Goal: Obtain resource: Download file/media

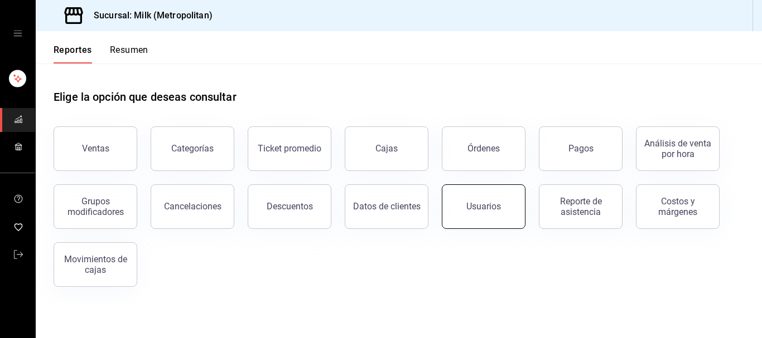
click at [467, 203] on button "Usuarios" at bounding box center [484, 207] width 84 height 45
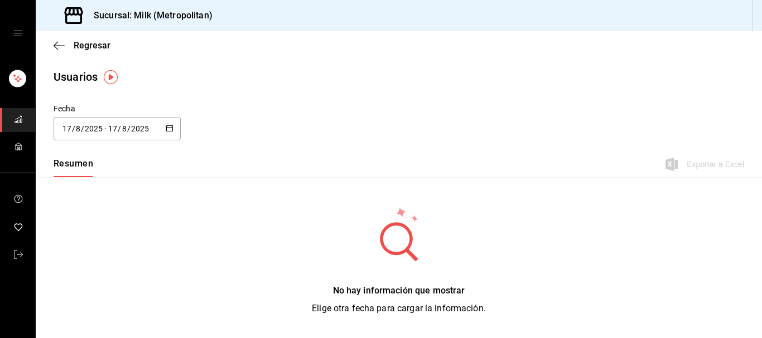
click at [167, 127] on icon "button" at bounding box center [170, 128] width 8 height 8
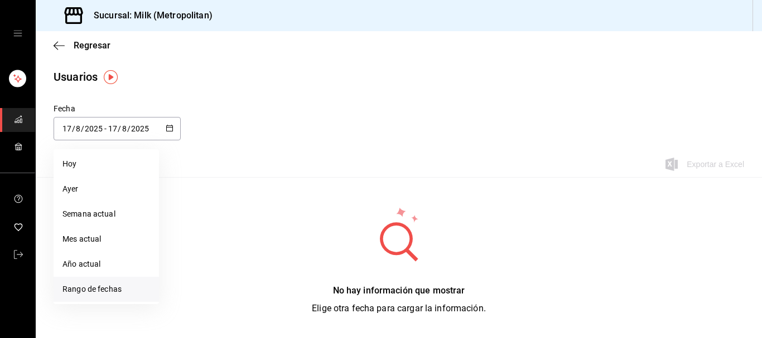
click at [106, 288] on li "Rango de fechas" at bounding box center [106, 289] width 105 height 25
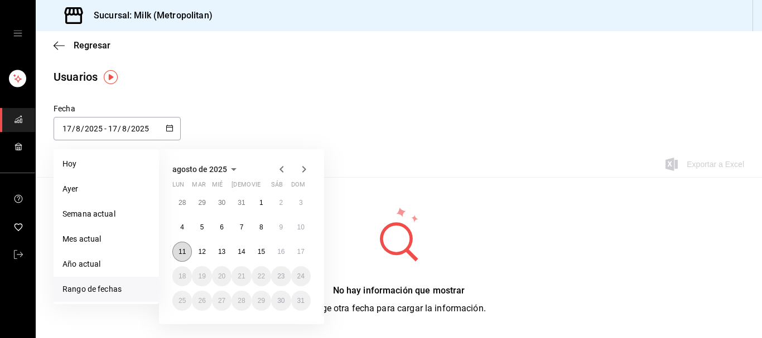
click at [188, 254] on button "11" at bounding box center [182, 252] width 20 height 20
click at [295, 245] on button "17" at bounding box center [301, 252] width 20 height 20
type input "[DATE]"
type input "11"
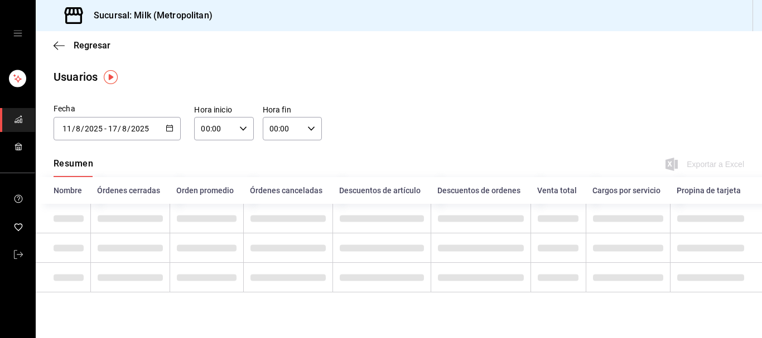
click at [242, 128] on icon "button" at bounding box center [243, 129] width 8 height 8
click at [209, 177] on span "05" at bounding box center [209, 177] width 12 height 9
type input "05:00"
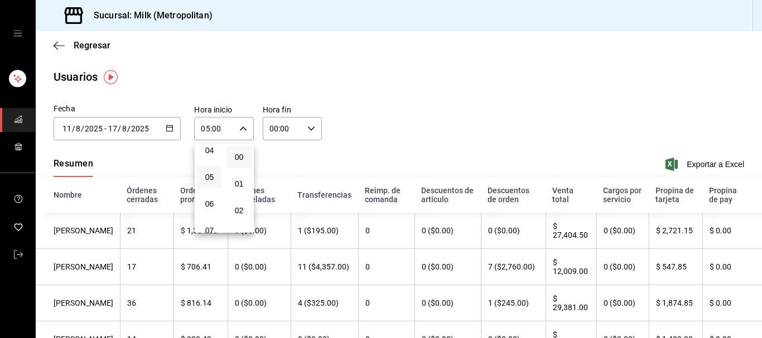
click at [316, 129] on div at bounding box center [381, 169] width 762 height 338
click at [316, 128] on div "00:00 Hora fin" at bounding box center [292, 128] width 59 height 23
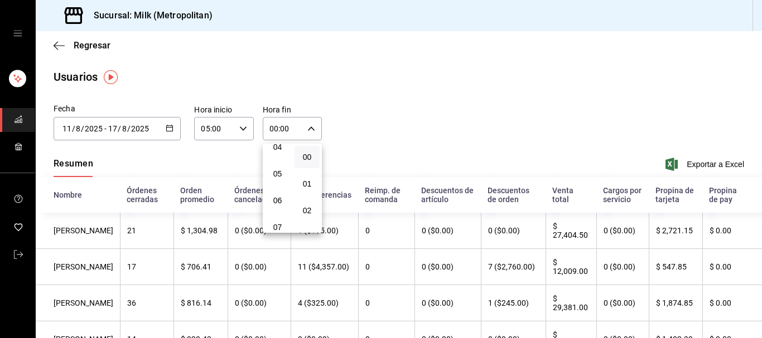
scroll to position [122, 0]
click at [282, 171] on span "05" at bounding box center [277, 169] width 12 height 9
type input "05:00"
click at [437, 127] on div at bounding box center [381, 169] width 762 height 338
click at [704, 157] on div "Resumen Exportar a Excel" at bounding box center [399, 165] width 726 height 23
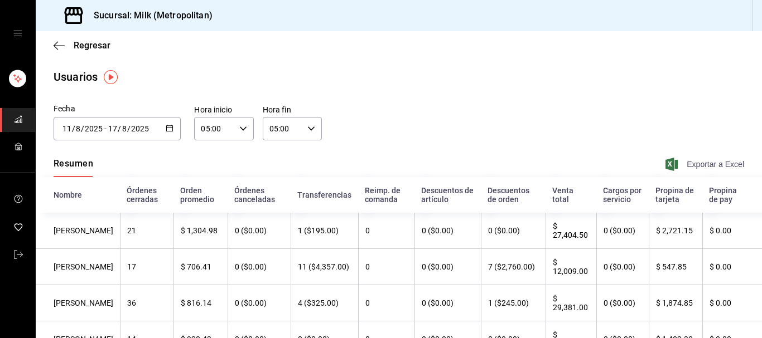
click at [701, 167] on span "Exportar a Excel" at bounding box center [705, 164] width 76 height 13
click at [176, 126] on div "[DATE] [DATE] - [DATE] [DATE]" at bounding box center [117, 128] width 127 height 23
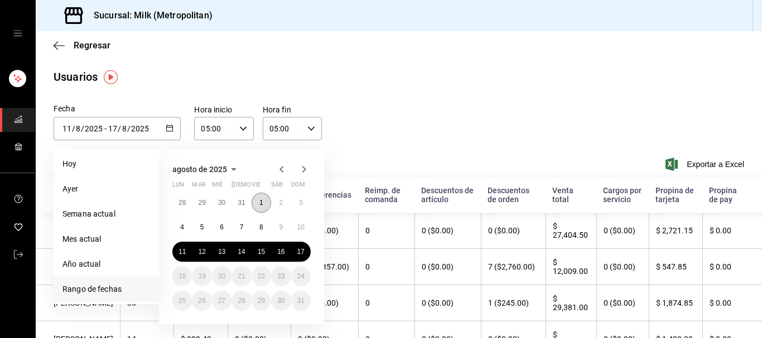
click at [255, 201] on button "1" at bounding box center [261, 203] width 20 height 20
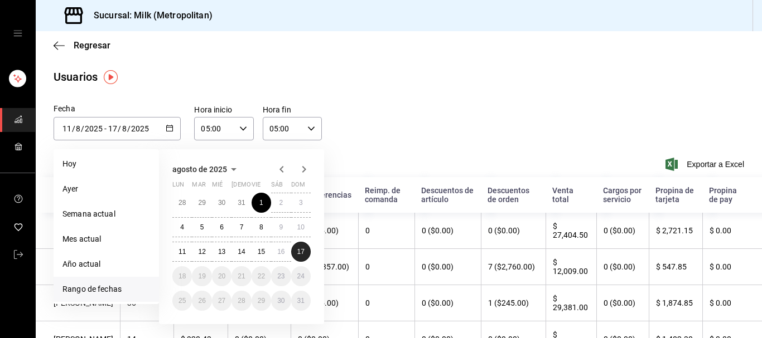
click at [300, 254] on abbr "17" at bounding box center [300, 252] width 7 height 8
type input "[DATE]"
type input "1"
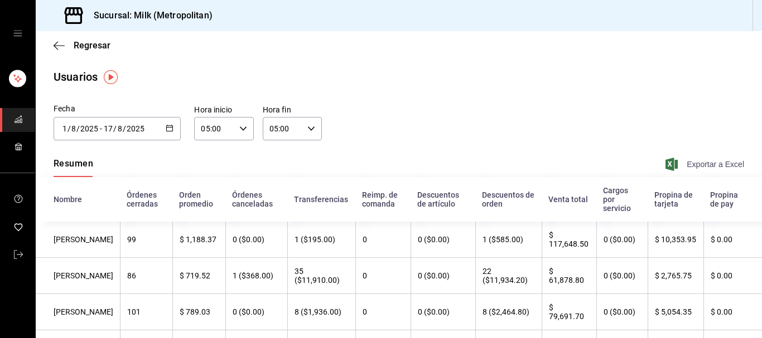
click at [726, 168] on span "Exportar a Excel" at bounding box center [705, 164] width 76 height 13
click at [166, 123] on div "[DATE] [DATE] - [DATE] [DATE]" at bounding box center [117, 128] width 127 height 23
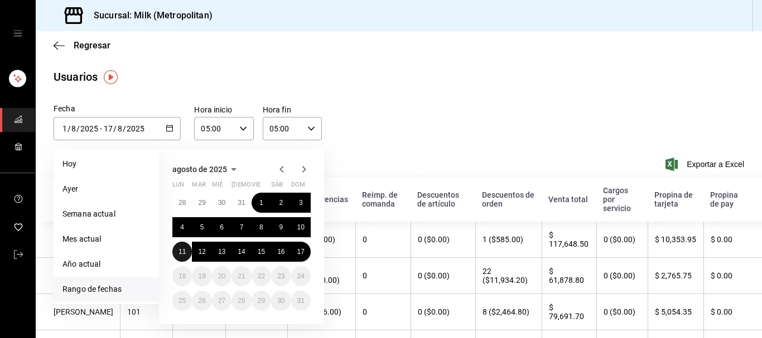
click at [188, 250] on button "11" at bounding box center [182, 252] width 20 height 20
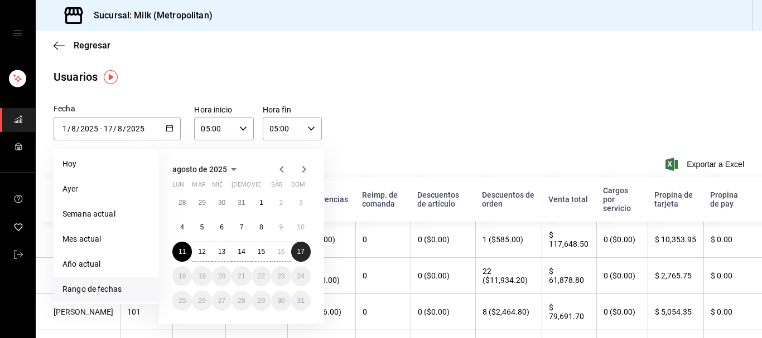
click at [297, 254] on button "17" at bounding box center [301, 252] width 20 height 20
type input "[DATE]"
type input "11"
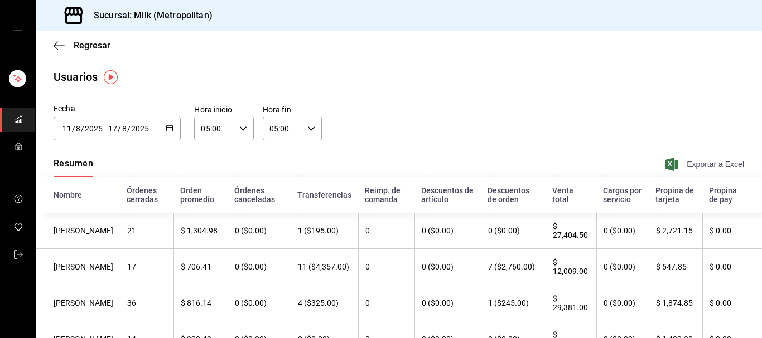
click at [705, 167] on span "Exportar a Excel" at bounding box center [705, 164] width 76 height 13
click at [59, 48] on icon "button" at bounding box center [59, 46] width 11 height 10
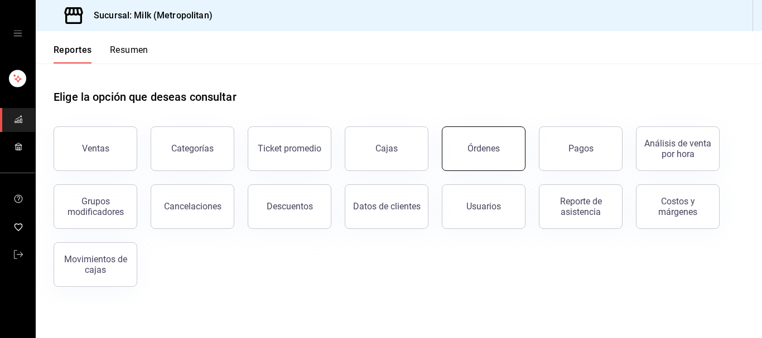
click at [502, 153] on button "Órdenes" at bounding box center [484, 149] width 84 height 45
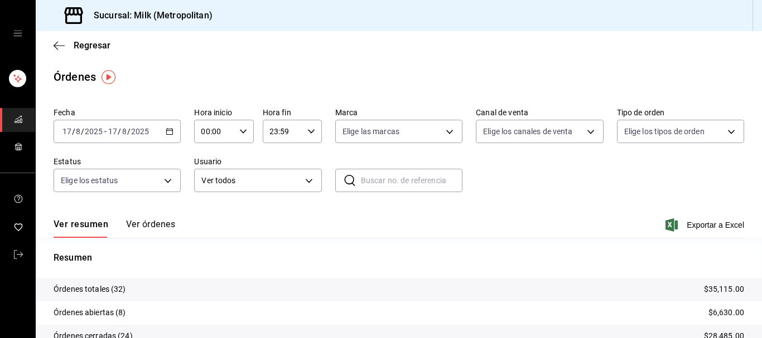
click at [169, 129] on \(Stroke\) "button" at bounding box center [169, 132] width 7 height 6
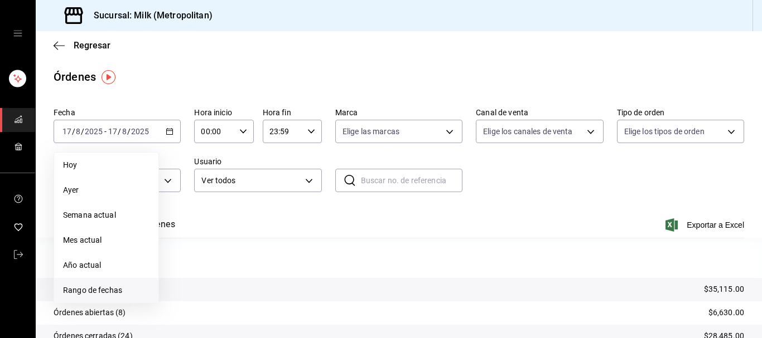
click at [113, 285] on span "Rango de fechas" at bounding box center [106, 291] width 86 height 12
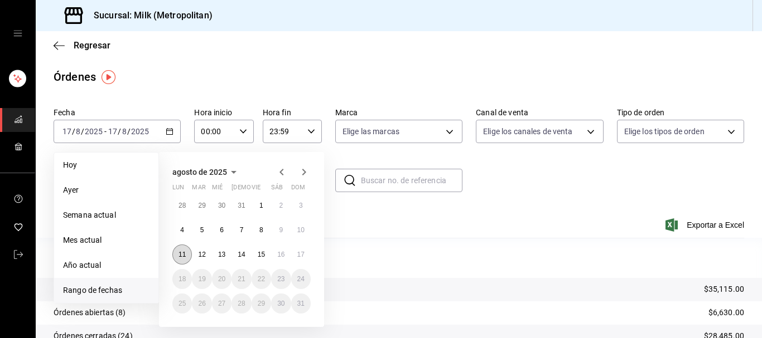
click at [188, 253] on button "11" at bounding box center [182, 255] width 20 height 20
click at [302, 258] on abbr "17" at bounding box center [300, 255] width 7 height 8
click at [183, 258] on abbr "11" at bounding box center [181, 255] width 7 height 8
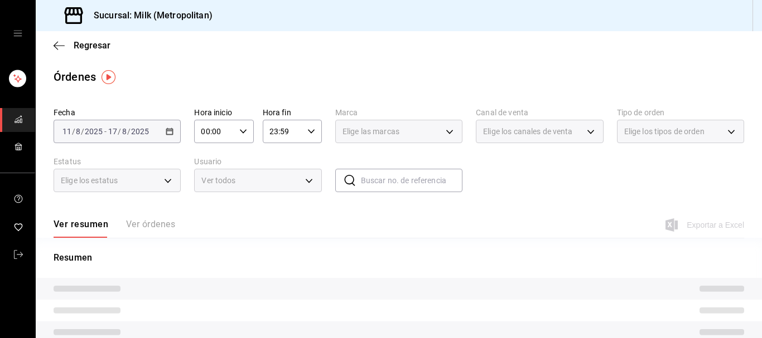
click at [246, 132] on icon "button" at bounding box center [243, 132] width 8 height 8
click at [209, 182] on span "05" at bounding box center [209, 180] width 12 height 9
type input "05:00"
click at [310, 141] on div at bounding box center [381, 169] width 762 height 338
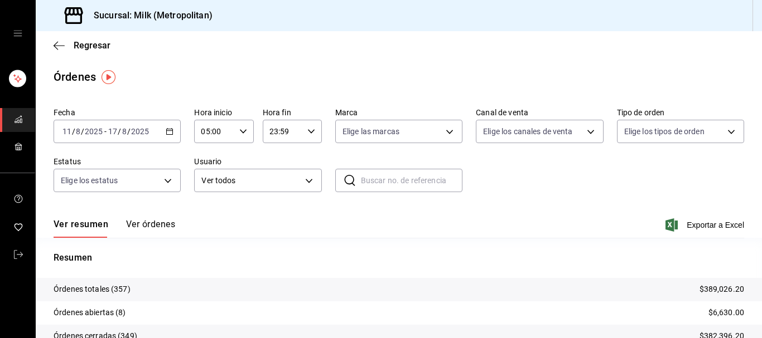
click at [311, 132] on \(Stroke\) "button" at bounding box center [311, 131] width 7 height 4
click at [279, 172] on span "05" at bounding box center [277, 167] width 12 height 9
click at [308, 162] on span "00" at bounding box center [307, 160] width 12 height 9
type input "05:00"
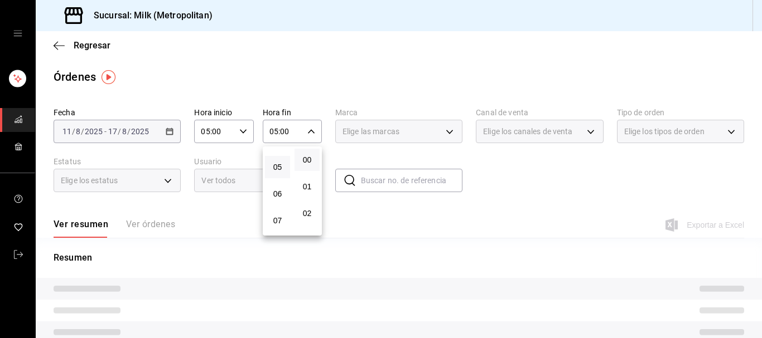
click at [313, 79] on div at bounding box center [381, 169] width 762 height 338
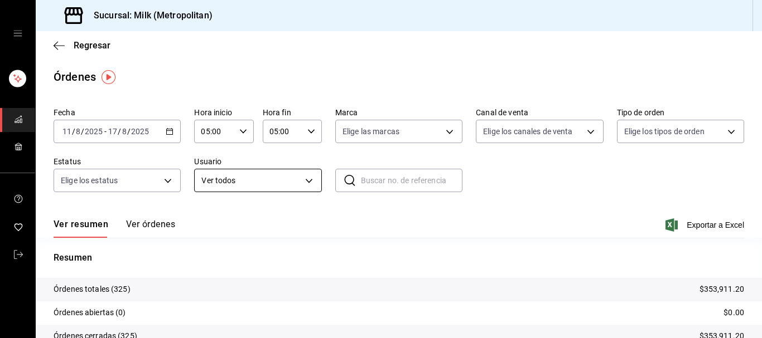
click at [309, 183] on body "Sucursal: Milk (Metropolitan) Regresar Órdenes Fecha [DATE] [DATE] - [DATE] [DA…" at bounding box center [381, 169] width 762 height 338
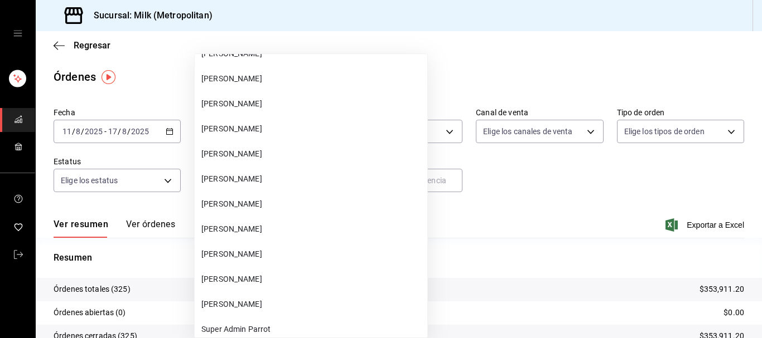
scroll to position [42723, 0]
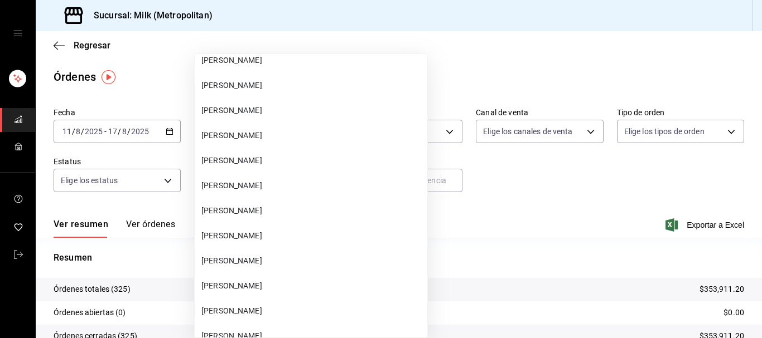
click at [261, 162] on span "[PERSON_NAME]" at bounding box center [311, 161] width 221 height 12
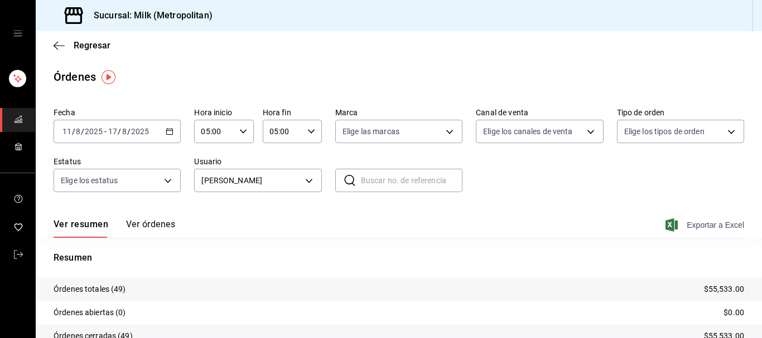
click at [696, 224] on span "Exportar a Excel" at bounding box center [705, 225] width 76 height 13
click at [313, 181] on body "Sucursal: Milk (Metropolitan) Regresar Órdenes Fecha [DATE] [DATE] - [DATE] [DA…" at bounding box center [381, 169] width 762 height 338
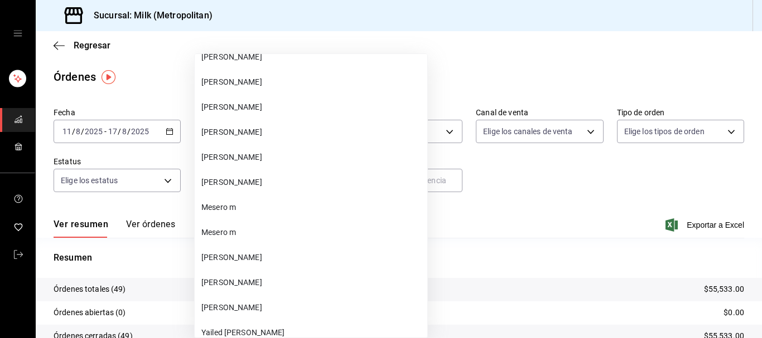
scroll to position [33001, 0]
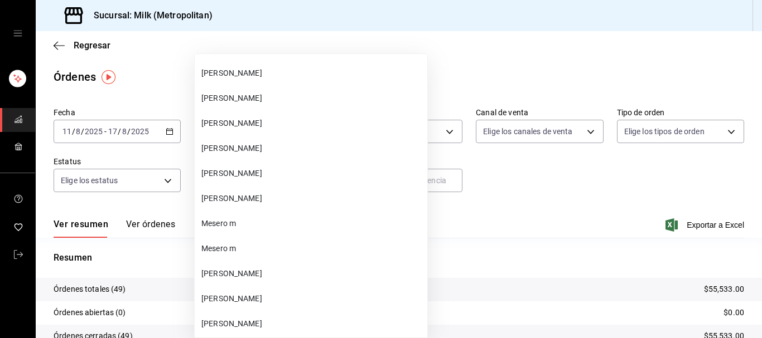
click at [245, 124] on span "[PERSON_NAME]" at bounding box center [311, 124] width 221 height 12
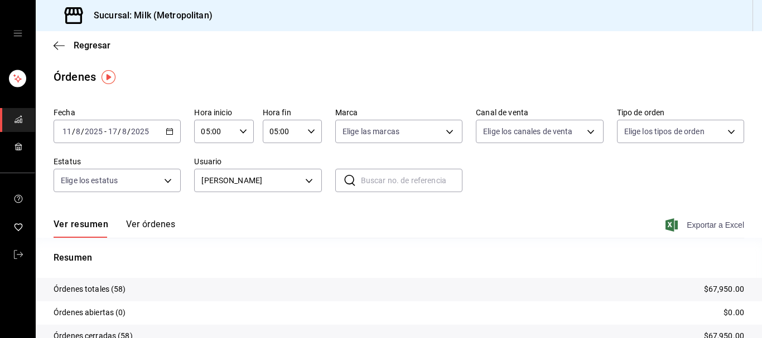
click at [709, 225] on span "Exportar a Excel" at bounding box center [705, 225] width 76 height 13
click at [310, 176] on body "Sucursal: Milk (Metropolitan) Regresar Órdenes Fecha [DATE] [DATE] - [DATE] [DA…" at bounding box center [381, 169] width 762 height 338
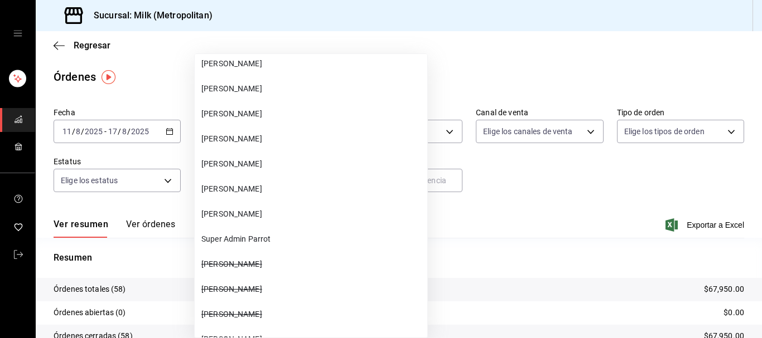
scroll to position [42846, 0]
click at [250, 57] on li "[PERSON_NAME]" at bounding box center [311, 63] width 232 height 25
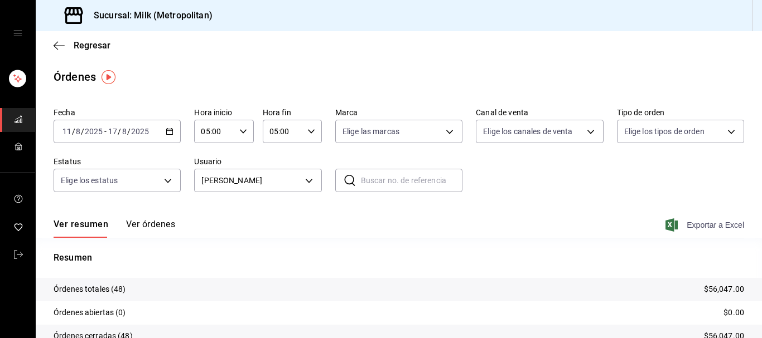
click at [699, 224] on span "Exportar a Excel" at bounding box center [705, 225] width 76 height 13
click at [308, 181] on body "Sucursal: Milk (Metropolitan) Regresar Órdenes Fecha [DATE] [DATE] - [DATE] [DA…" at bounding box center [381, 169] width 762 height 338
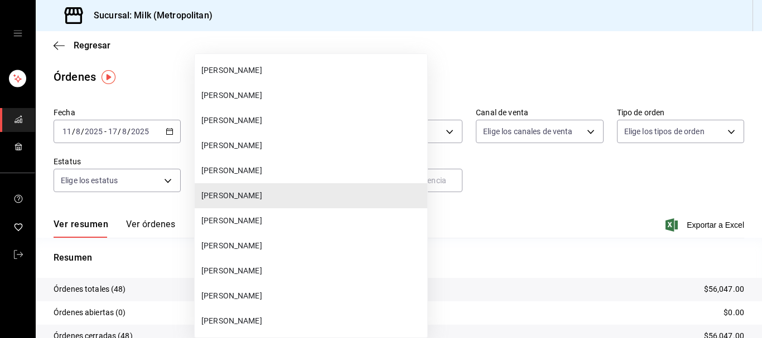
scroll to position [42770, 0]
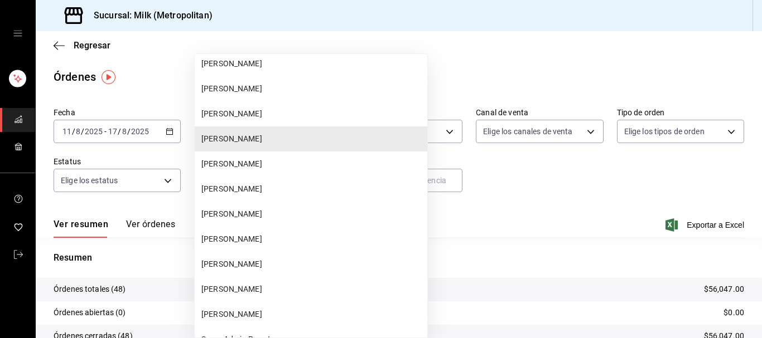
click at [253, 240] on span "[PERSON_NAME]" at bounding box center [311, 240] width 221 height 12
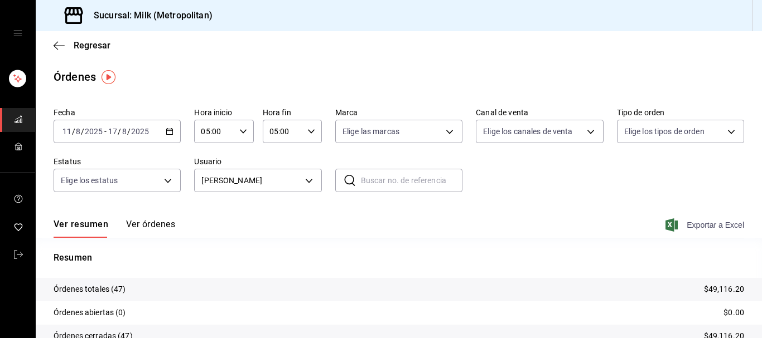
click at [703, 228] on span "Exportar a Excel" at bounding box center [705, 225] width 76 height 13
click at [308, 177] on body "Sucursal: Milk (Metropolitan) Regresar Órdenes Fecha [DATE] [DATE] - [DATE] [DA…" at bounding box center [381, 169] width 762 height 338
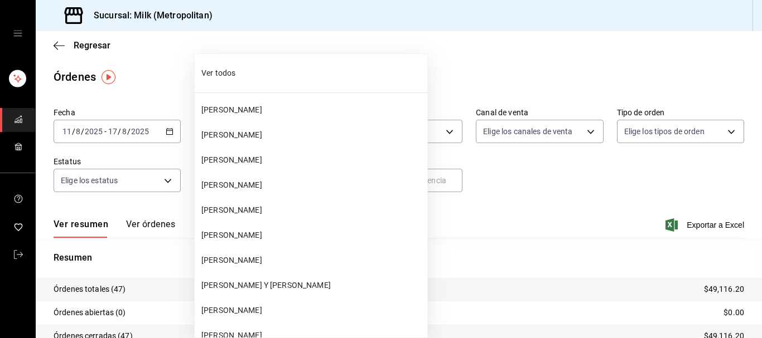
click at [302, 125] on li "[PERSON_NAME]" at bounding box center [311, 135] width 232 height 25
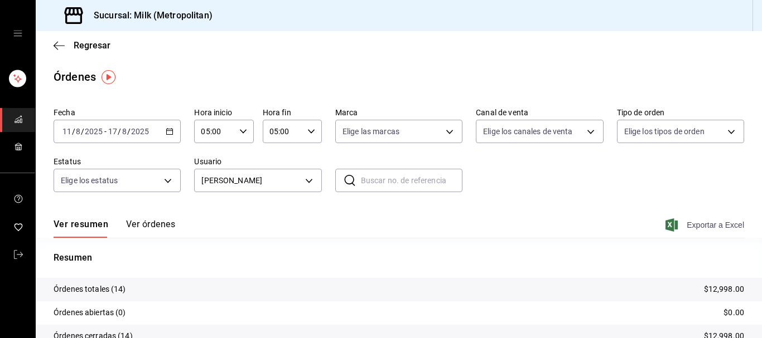
click at [704, 226] on span "Exportar a Excel" at bounding box center [705, 225] width 76 height 13
click at [308, 178] on body "Sucursal: Milk (Metropolitan) Regresar Órdenes Fecha [DATE] [DATE] - [DATE] [DA…" at bounding box center [381, 169] width 762 height 338
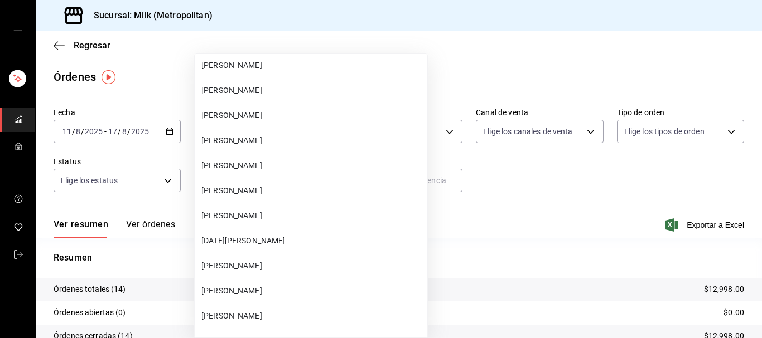
scroll to position [11708, 0]
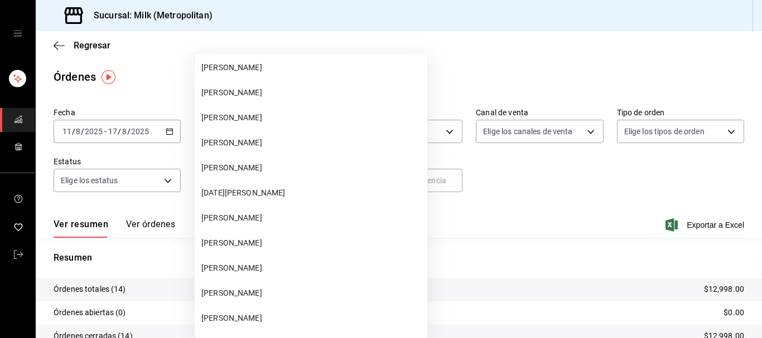
click at [285, 168] on span "[PERSON_NAME]" at bounding box center [311, 168] width 221 height 12
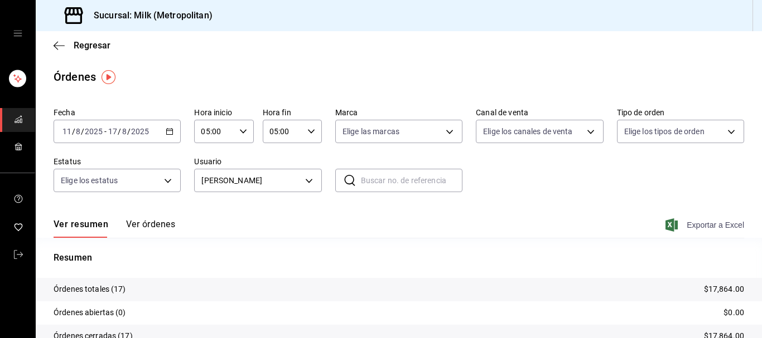
click at [697, 224] on span "Exportar a Excel" at bounding box center [705, 225] width 76 height 13
click at [309, 181] on body "Sucursal: Milk (Metropolitan) Regresar Órdenes Fecha [DATE] [DATE] - [DATE] [DA…" at bounding box center [381, 169] width 762 height 338
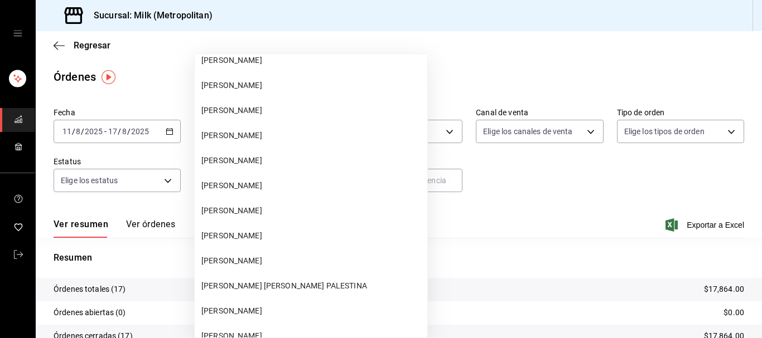
scroll to position [19357, 0]
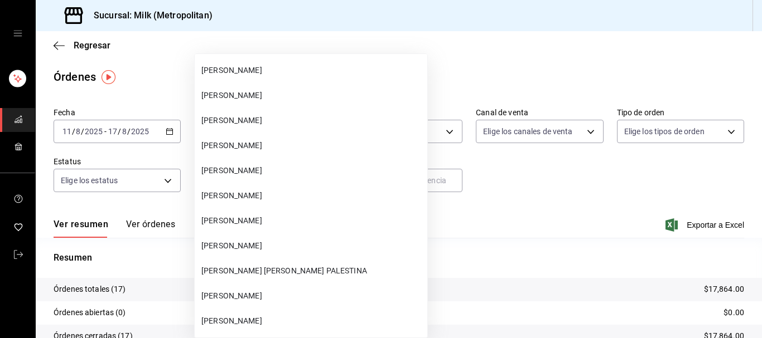
click at [249, 248] on span "[PERSON_NAME]" at bounding box center [311, 246] width 221 height 12
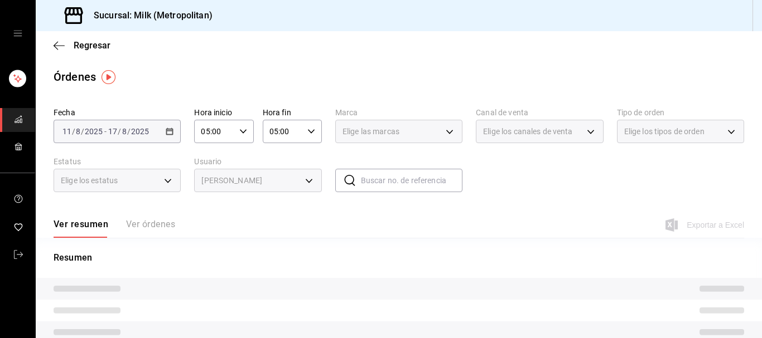
type input "148410e9-7444-4900-bf05-a764ec2e5ef5"
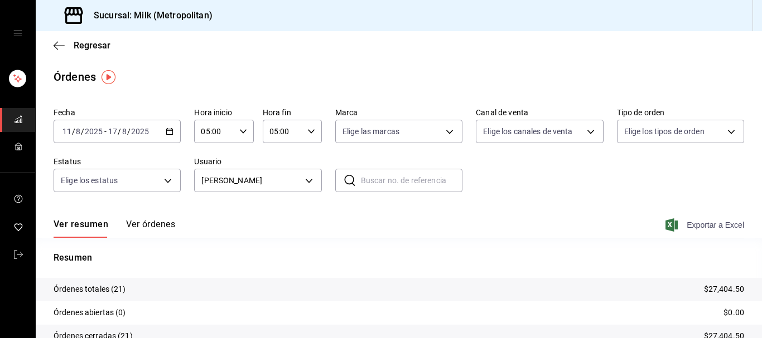
click at [710, 229] on span "Exportar a Excel" at bounding box center [705, 225] width 76 height 13
